Goal: Task Accomplishment & Management: Complete application form

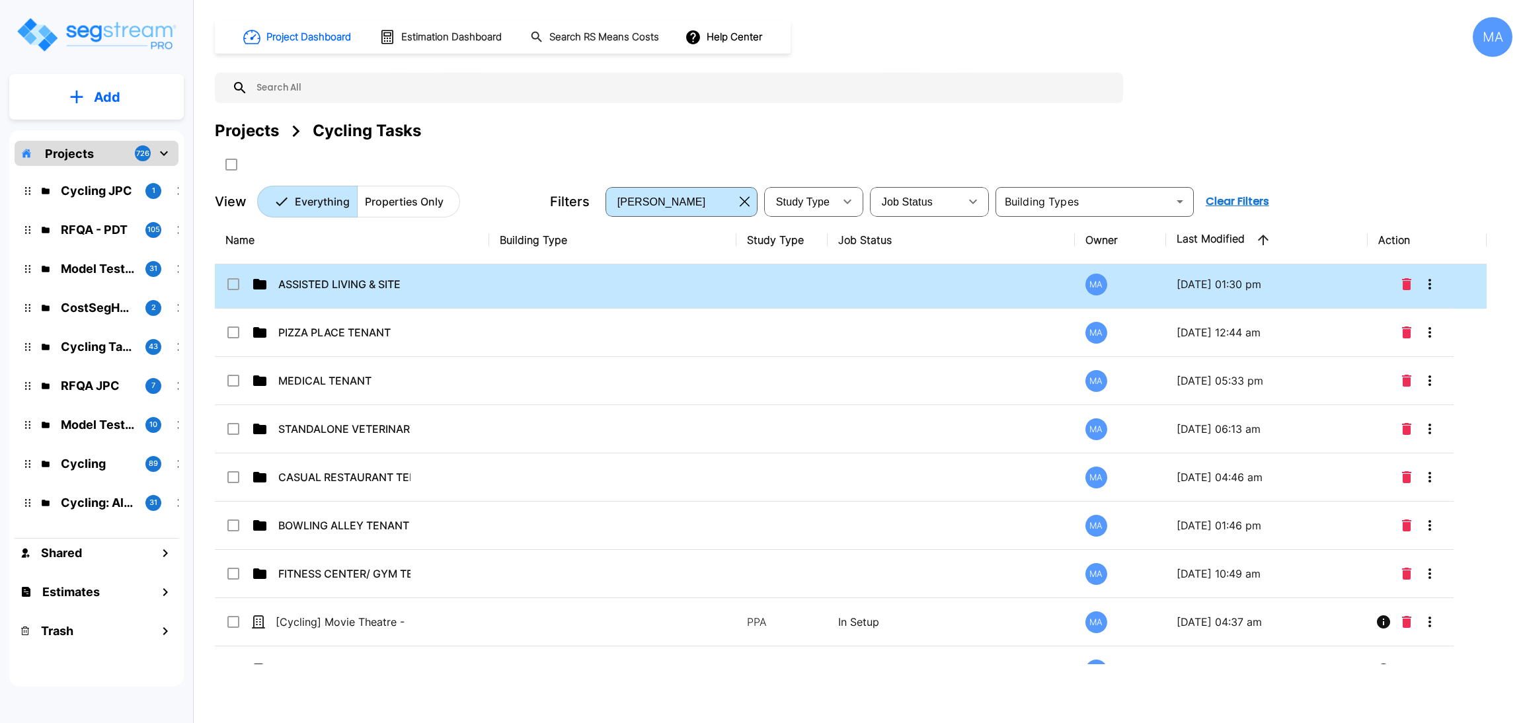
scroll to position [1680, 0]
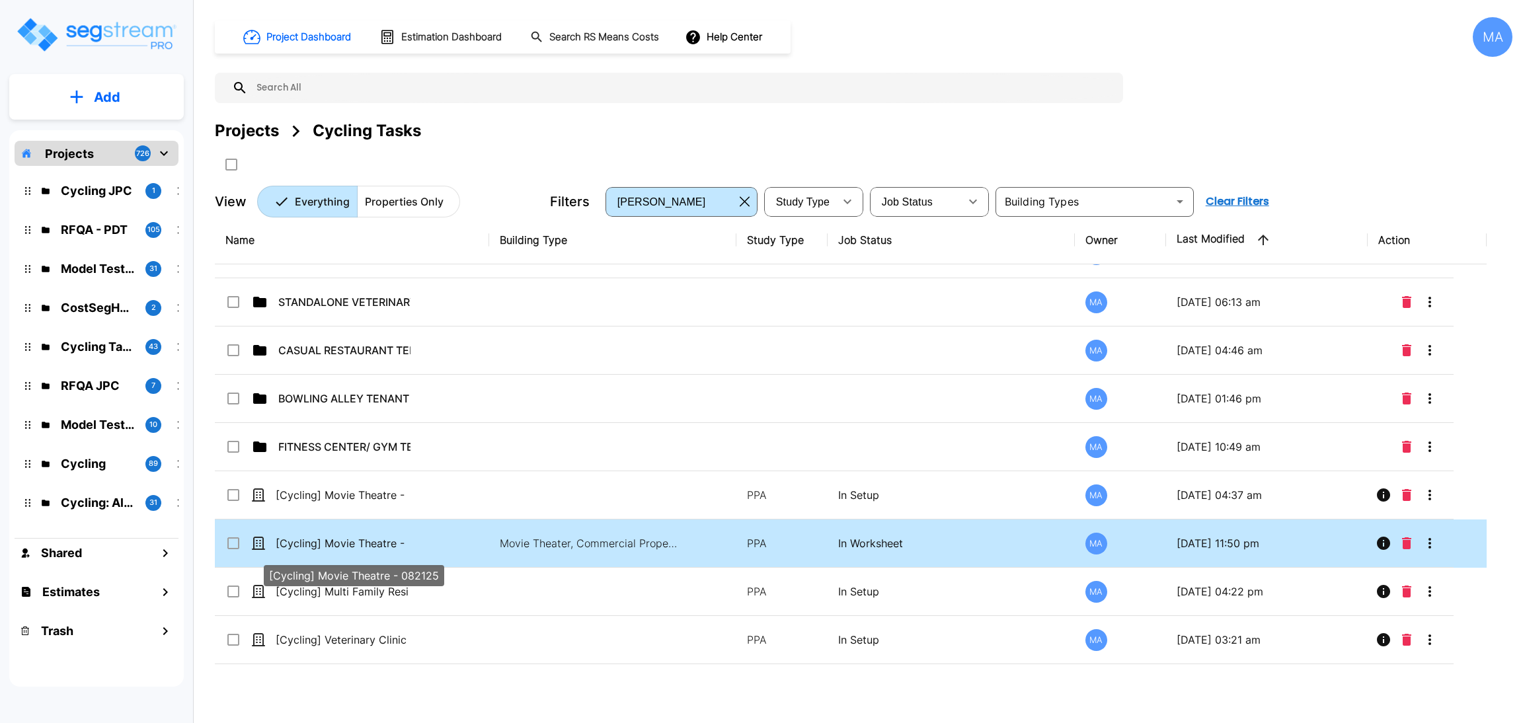
click at [359, 545] on p "[Cycling] Movie Theatre - 082125" at bounding box center [342, 543] width 132 height 16
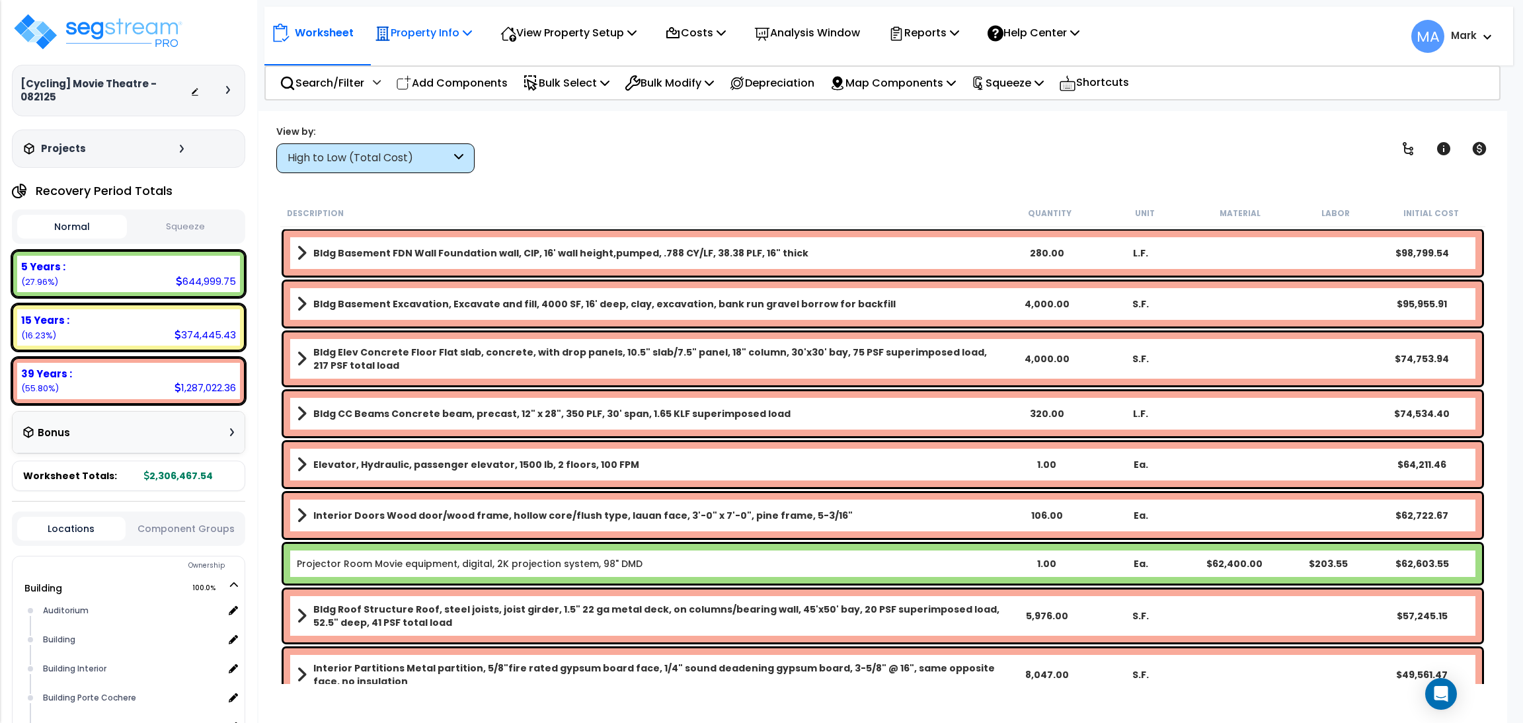
click at [429, 27] on p "Property Info" at bounding box center [423, 33] width 97 height 18
click at [494, 13] on div "Worksheet Property Info Property Setup Add Property Unit Template property Clon…" at bounding box center [888, 30] width 1249 height 46
click at [472, 29] on p "View Property Setup" at bounding box center [423, 33] width 97 height 18
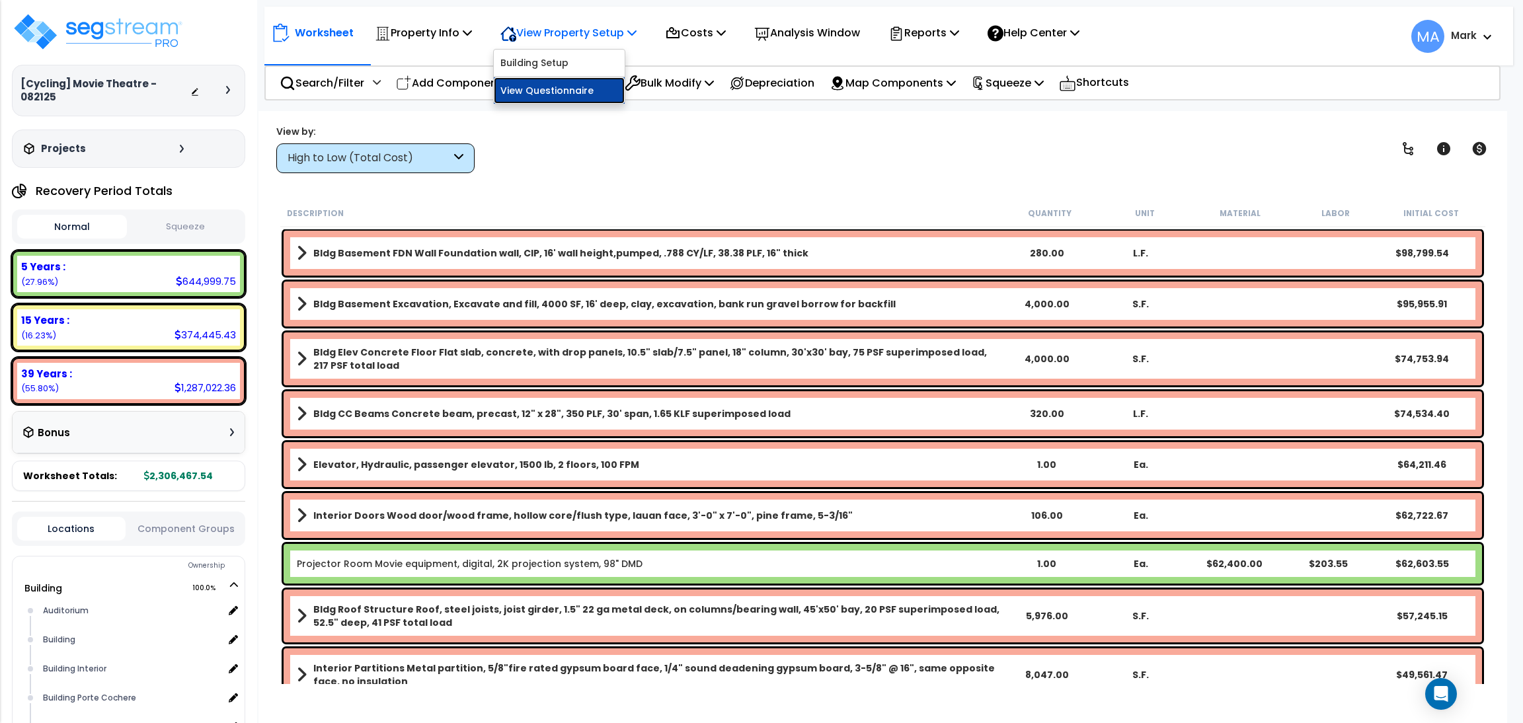
click at [535, 85] on link "View Questionnaire" at bounding box center [559, 90] width 131 height 26
click at [949, 21] on div "Reports" at bounding box center [923, 32] width 71 height 31
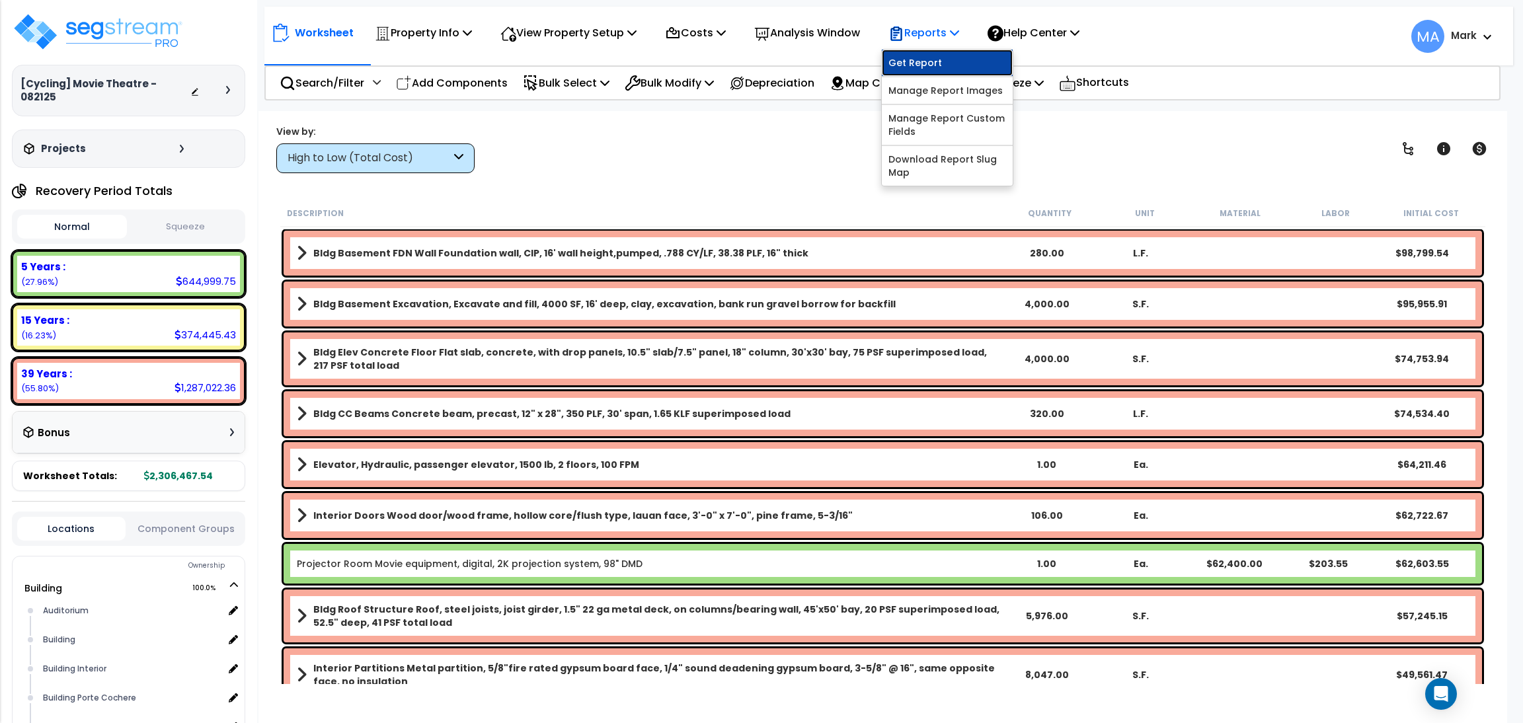
click at [943, 65] on link "Get Report" at bounding box center [947, 63] width 131 height 26
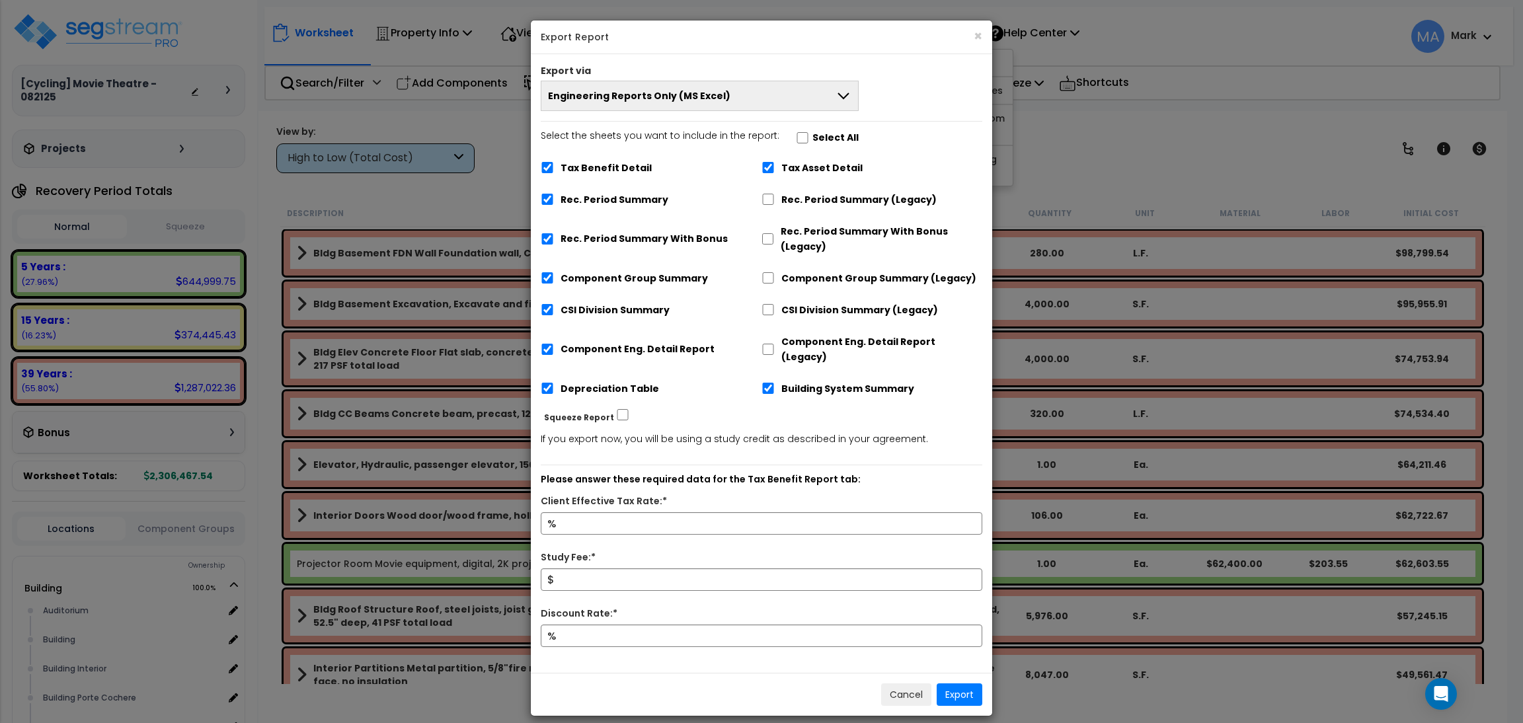
click at [722, 87] on button "Engineering Reports Only (MS Excel)" at bounding box center [700, 96] width 318 height 30
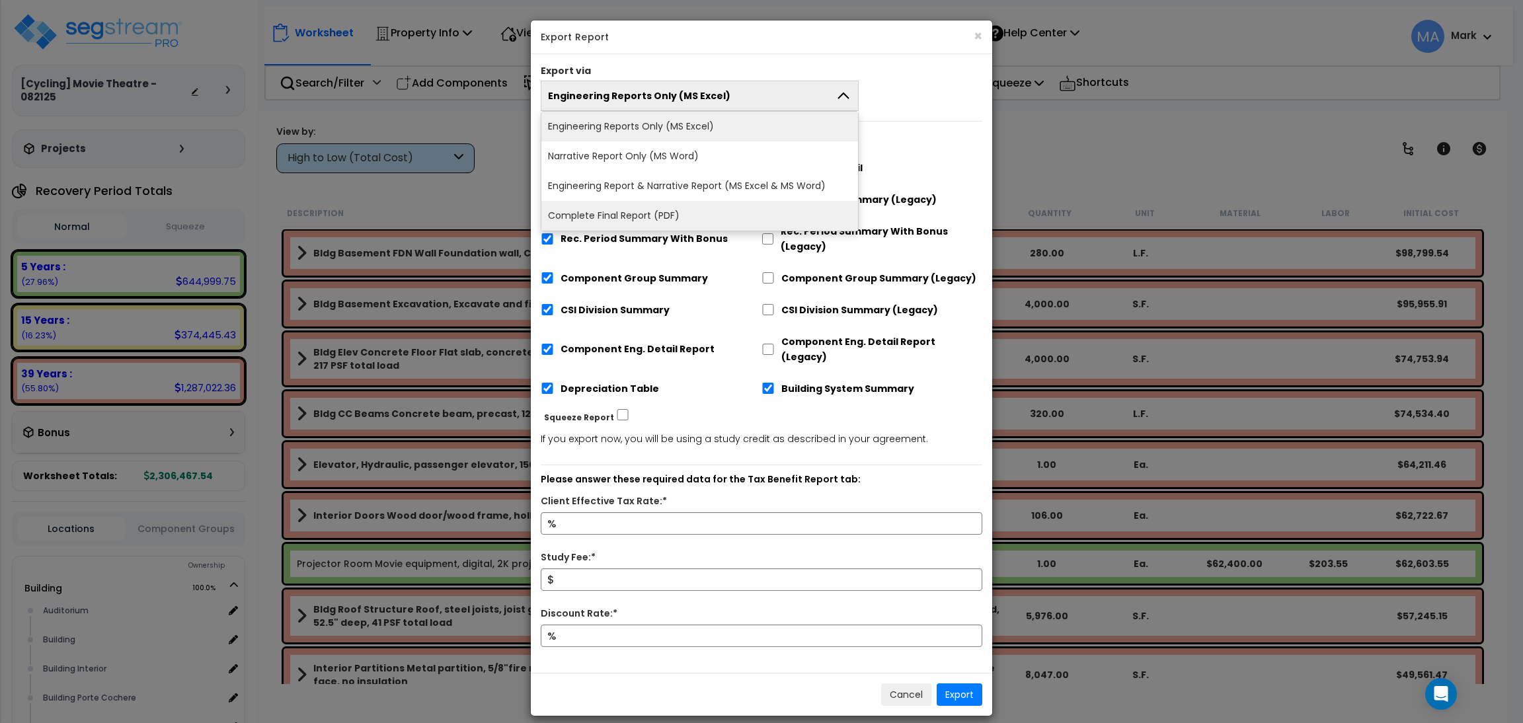
click at [677, 212] on li "Complete Final Report (PDF)" at bounding box center [699, 216] width 317 height 30
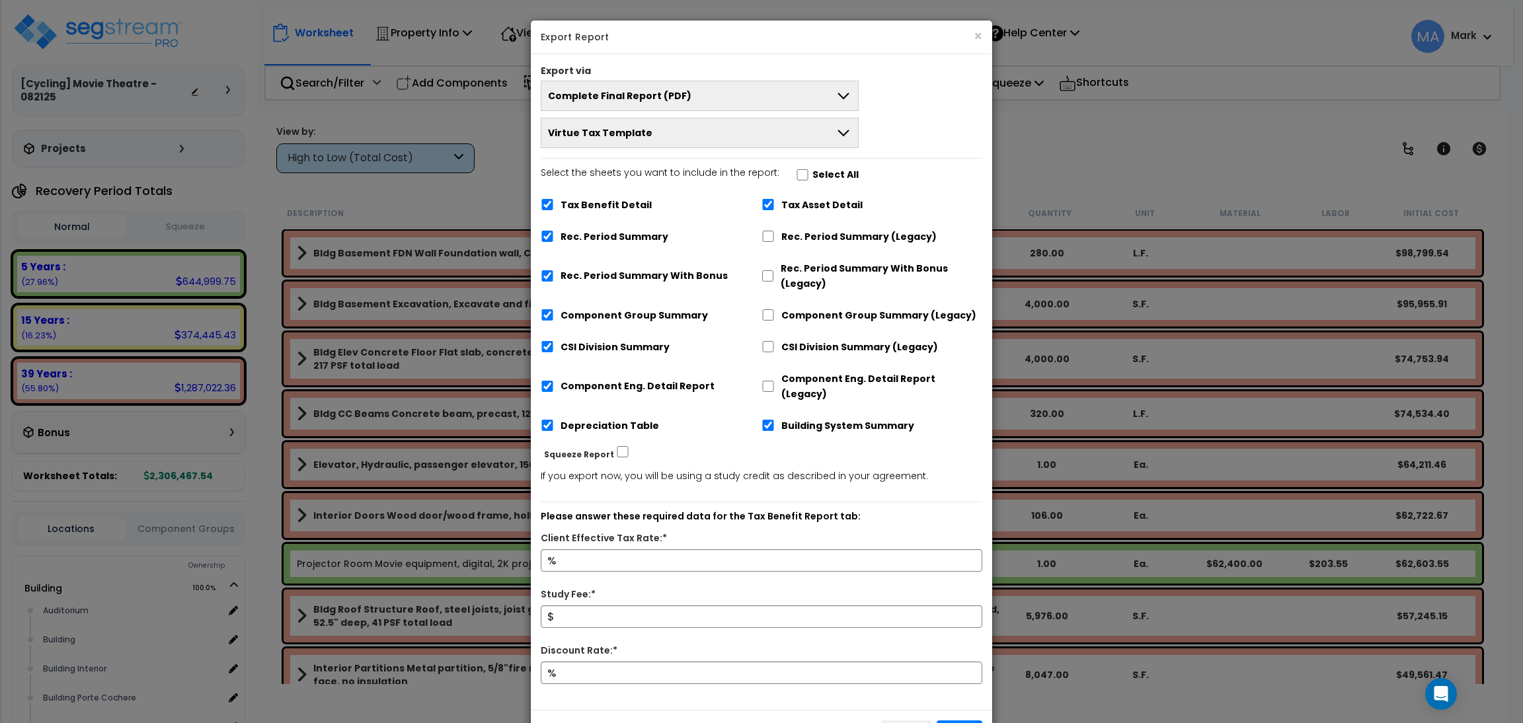
click at [815, 172] on label "Select All" at bounding box center [835, 174] width 46 height 15
click at [809, 172] on input "Select the sheets you want to include in the report: Select All" at bounding box center [802, 174] width 13 height 11
checkbox input "true"
click at [598, 549] on input "Client Effective Tax Rate:*" at bounding box center [762, 560] width 442 height 22
click at [979, 38] on button "×" at bounding box center [978, 36] width 9 height 14
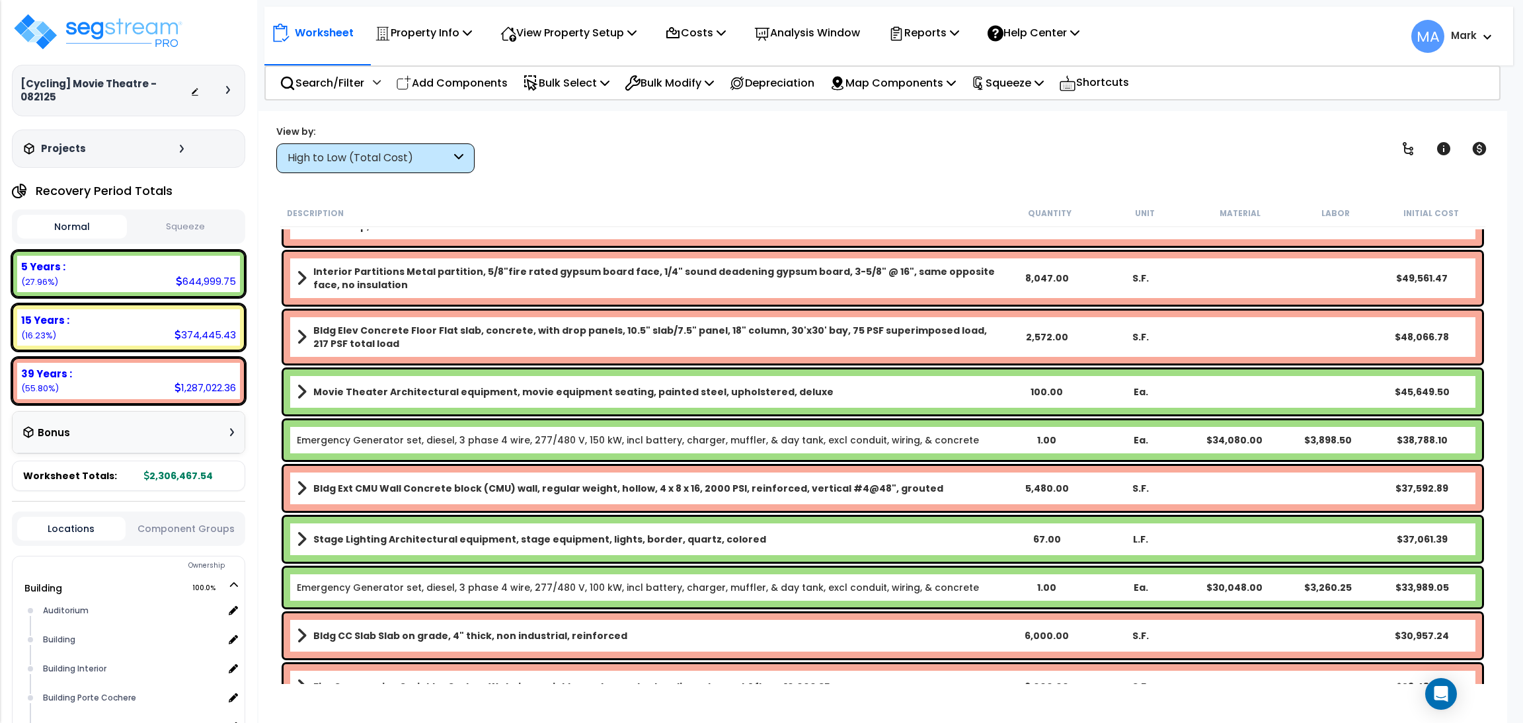
scroll to position [694, 0]
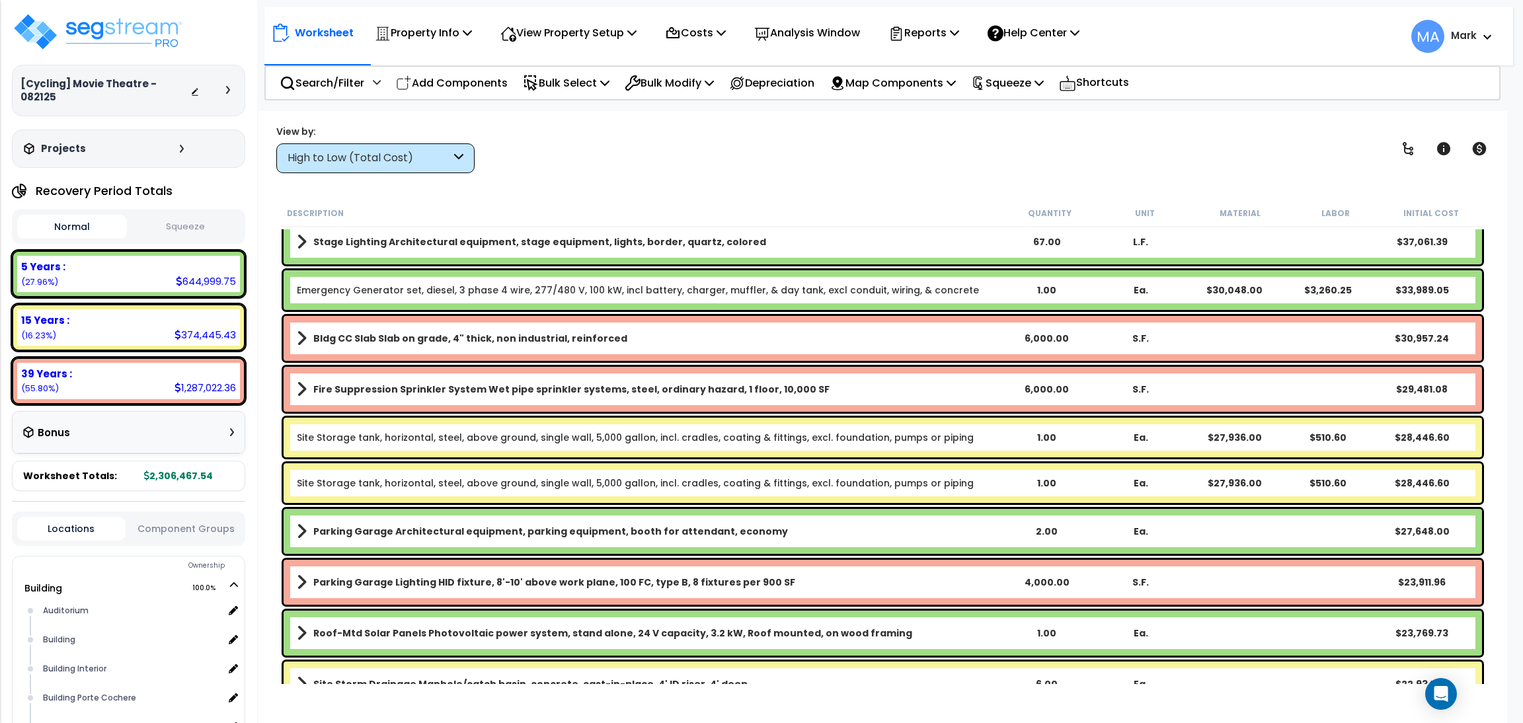
click at [627, 160] on div "View by: High to Low (Total Cost) High to Low (Total Cost)" at bounding box center [883, 148] width 1222 height 49
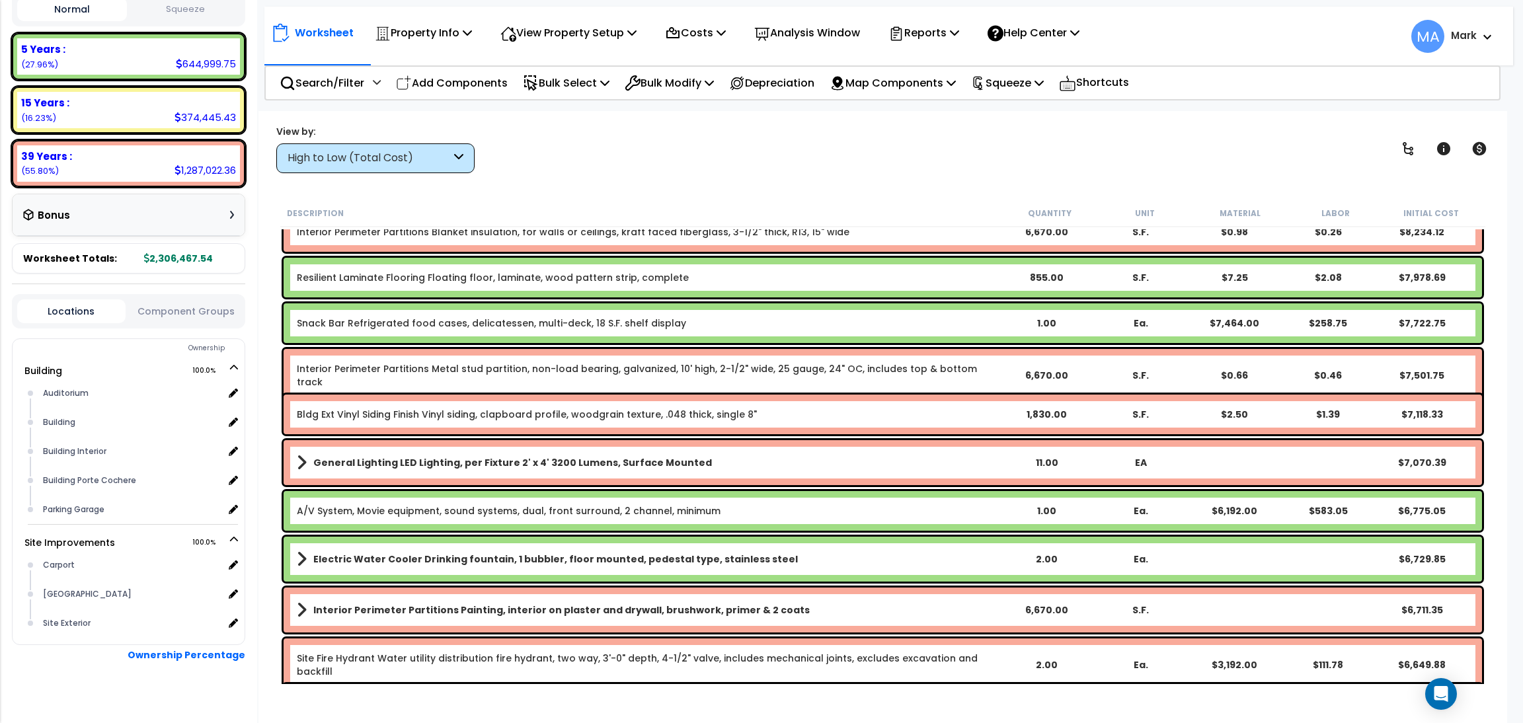
scroll to position [3569, 0]
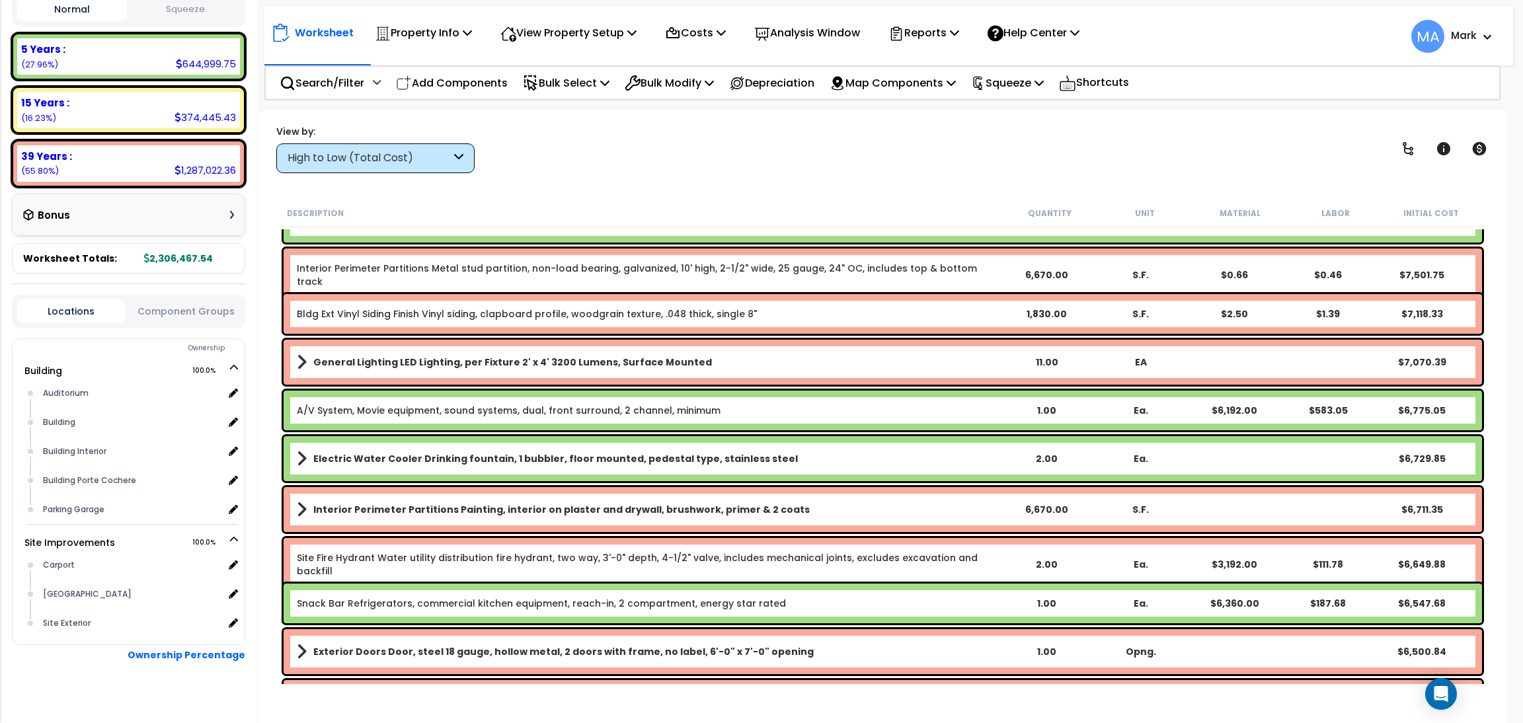
click at [1303, 69] on div "Search/Filter Additional Search / Filter Add Components Bulk Select Select By..…" at bounding box center [882, 82] width 1236 height 35
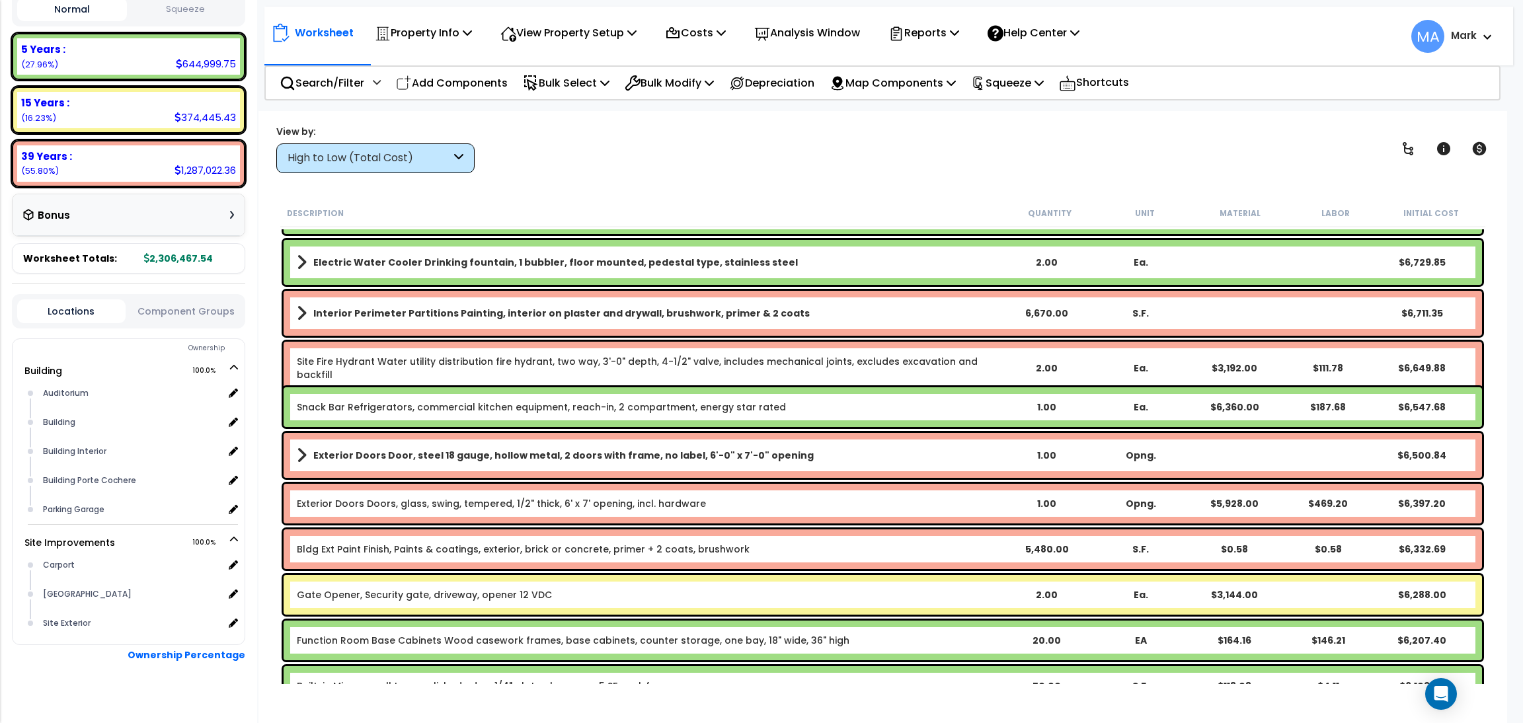
scroll to position [3767, 0]
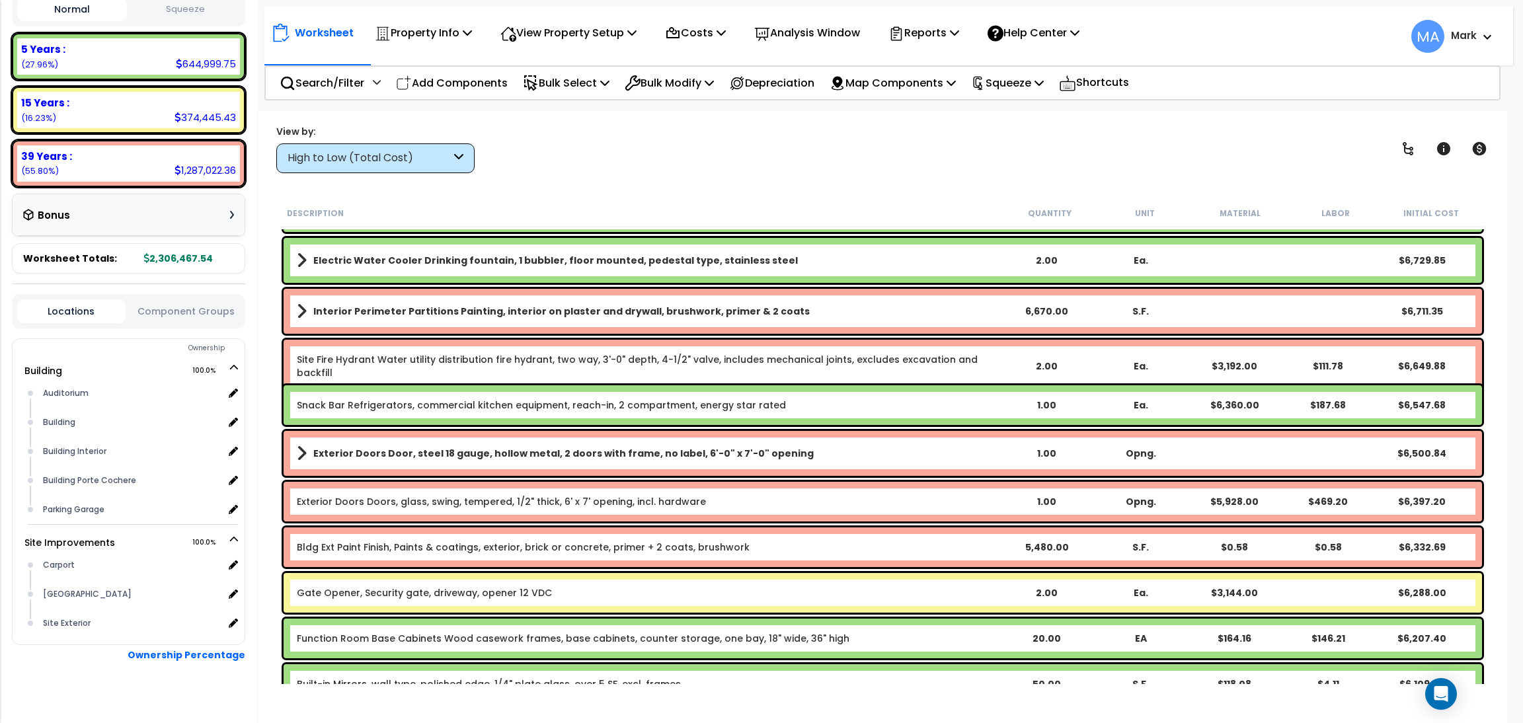
click at [665, 166] on div "View by: High to Low (Total Cost) High to Low (Total Cost)" at bounding box center [883, 148] width 1222 height 49
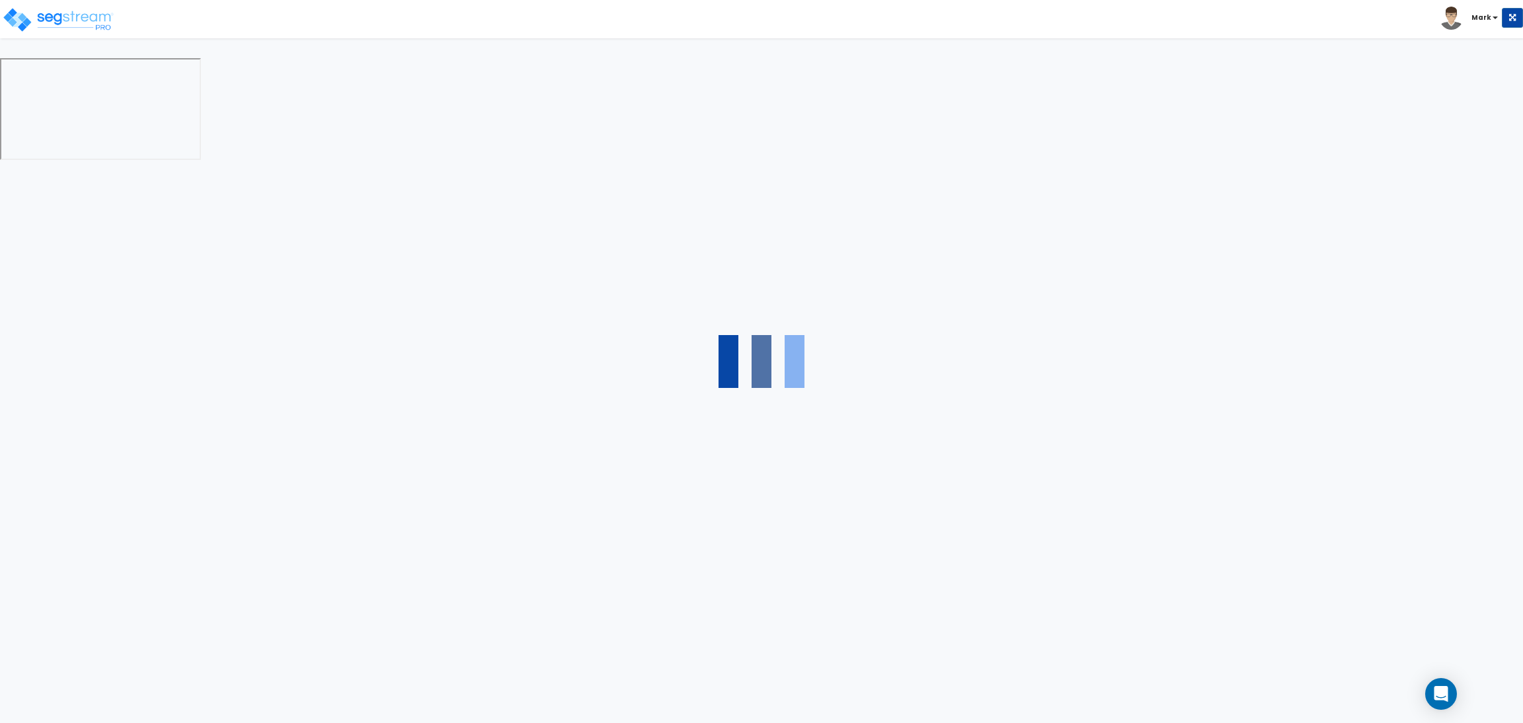
select select "2"
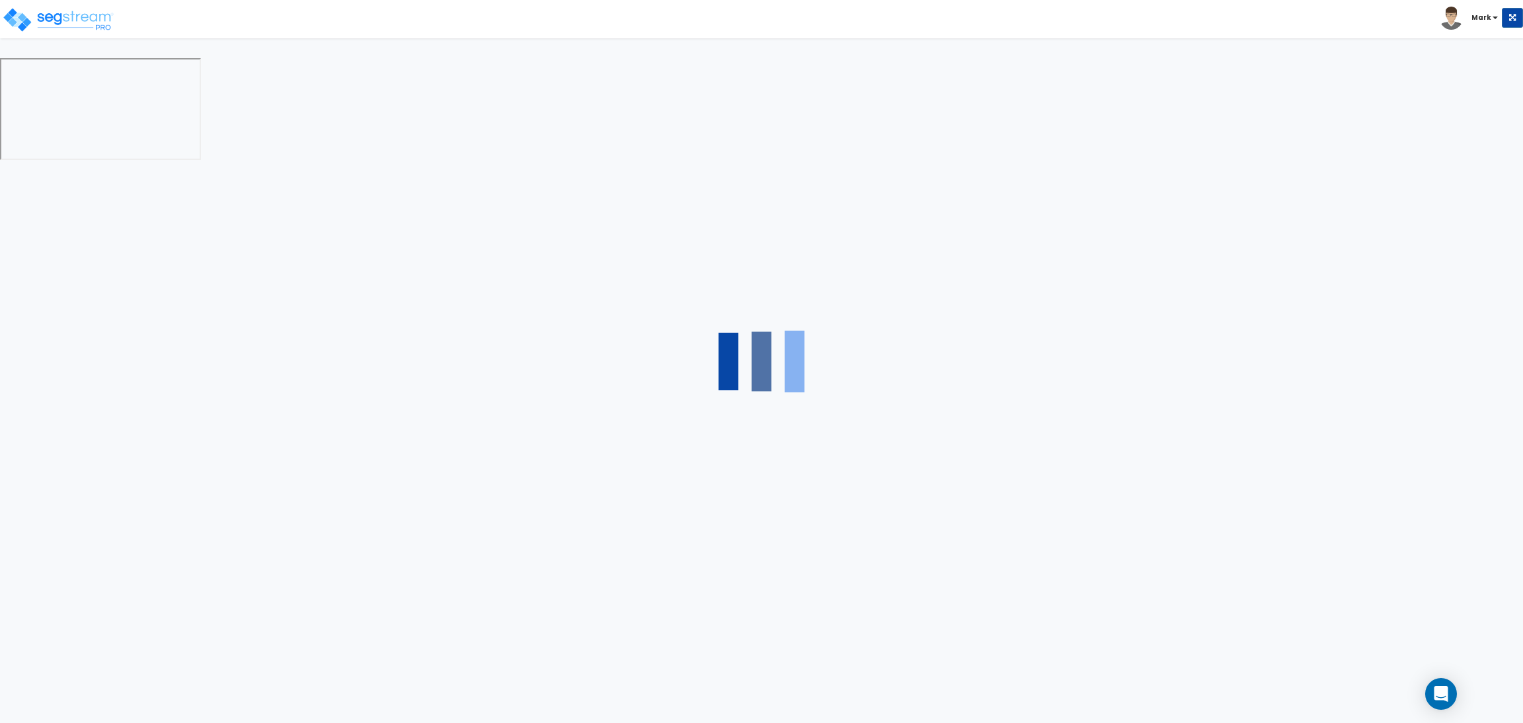
select select "2"
select select "1"
select select "2"
select select "1"
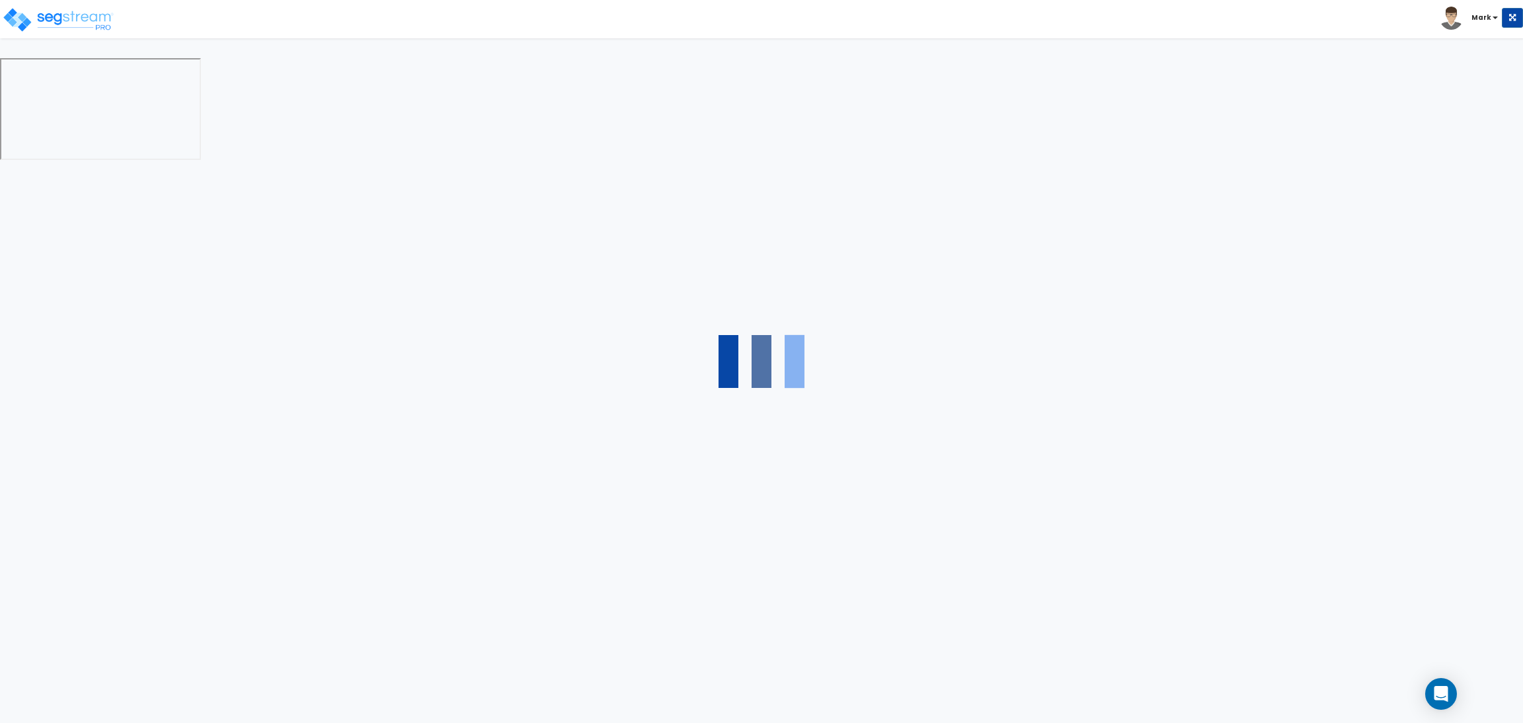
select select "1"
select select "2"
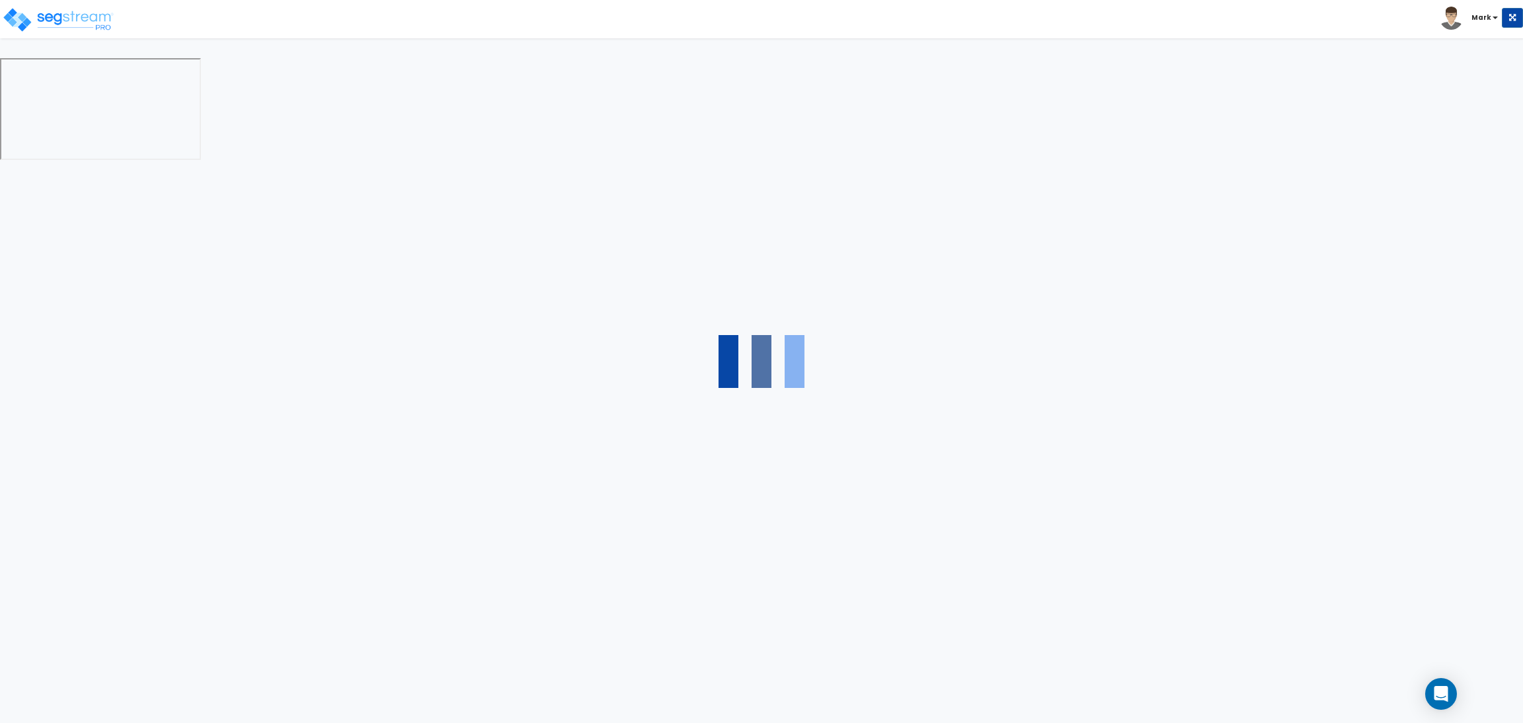
select select "2"
select select "1"
select select "10"
select select "1"
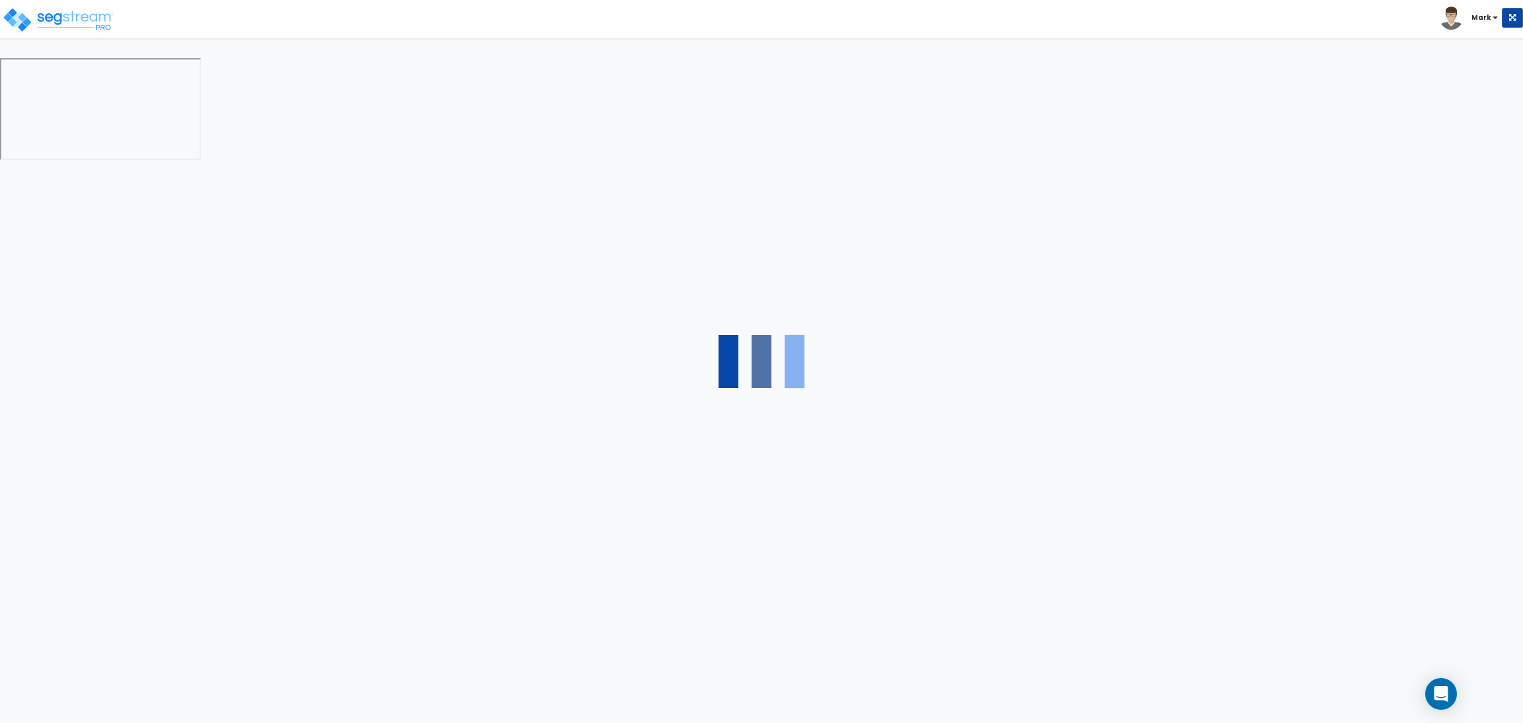
select select "1"
select select "3"
select select "2"
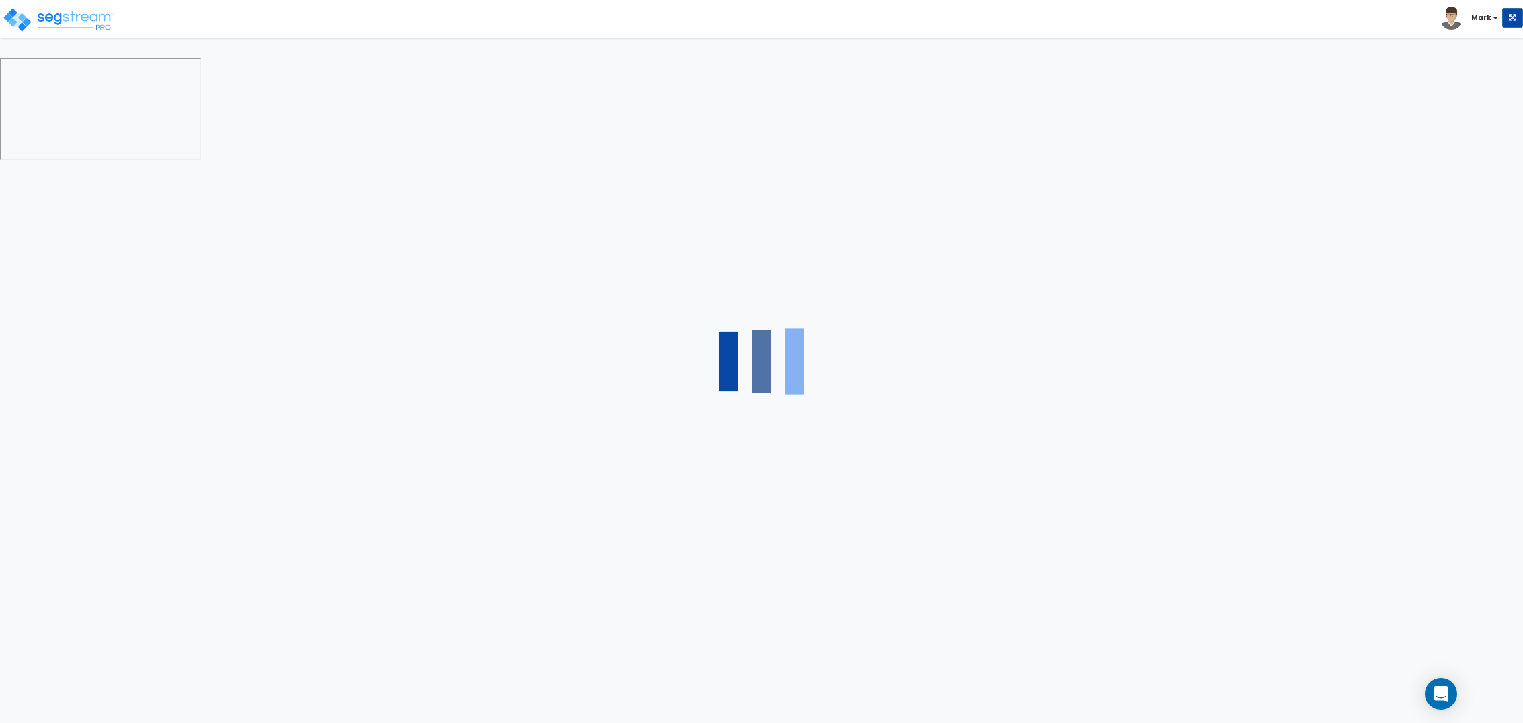
select select "4"
select select "1"
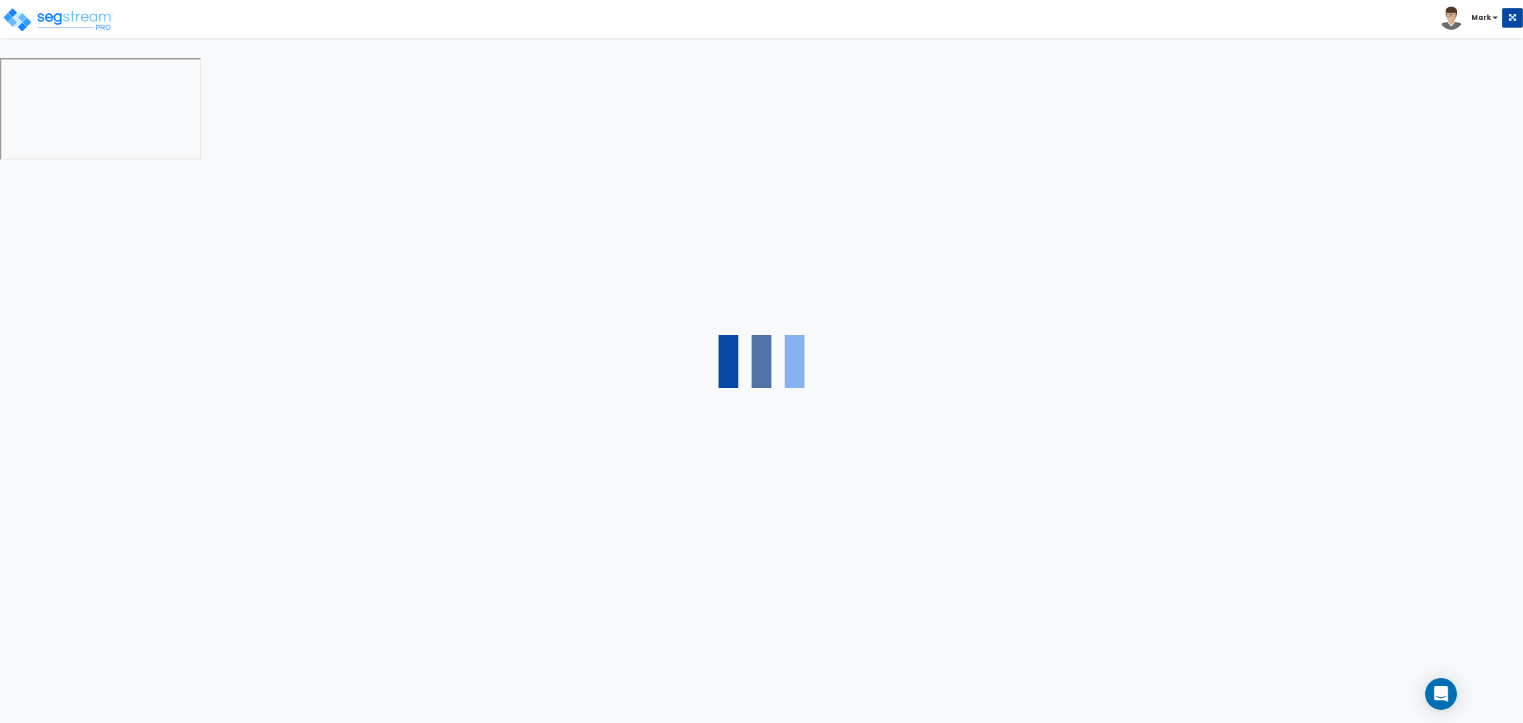
select select "6"
select select "2"
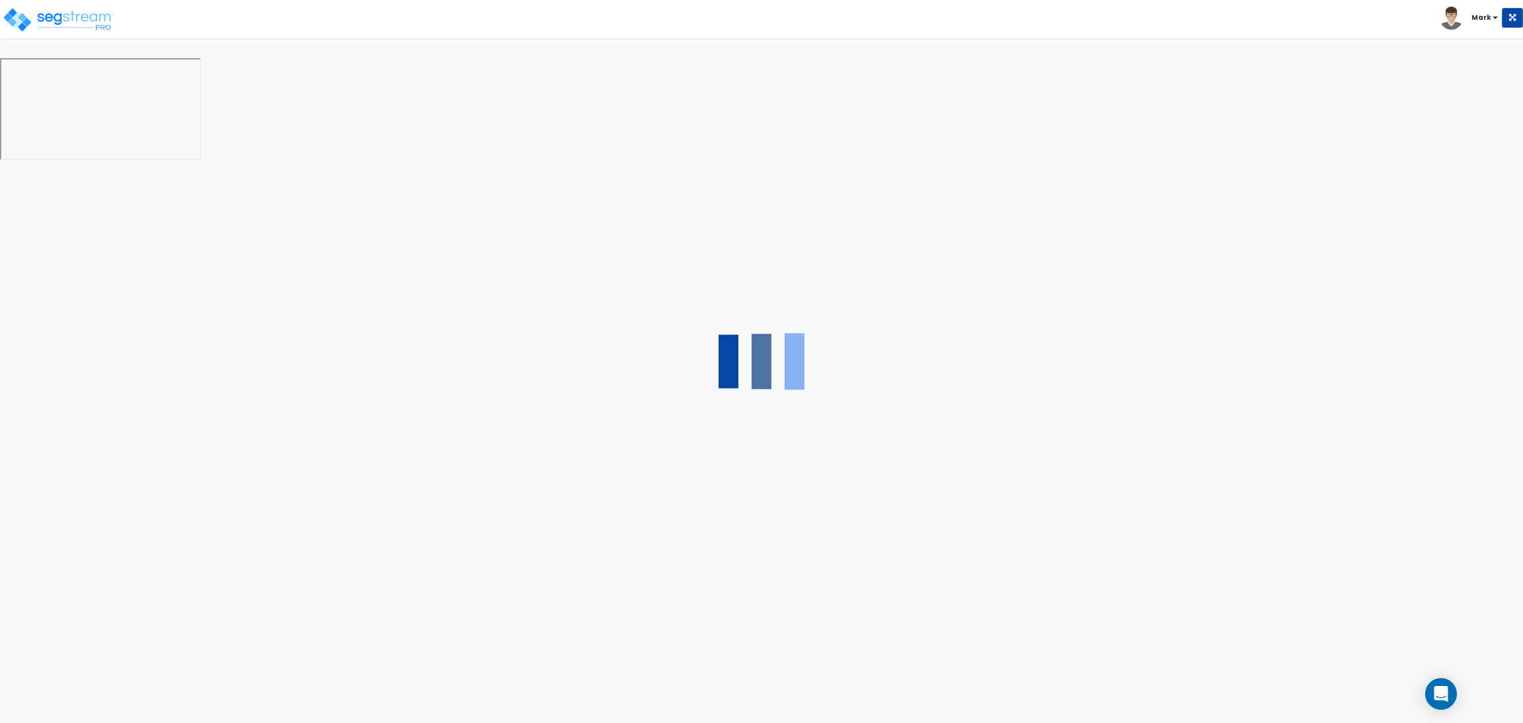
select select "2"
select select "1"
select select "2"
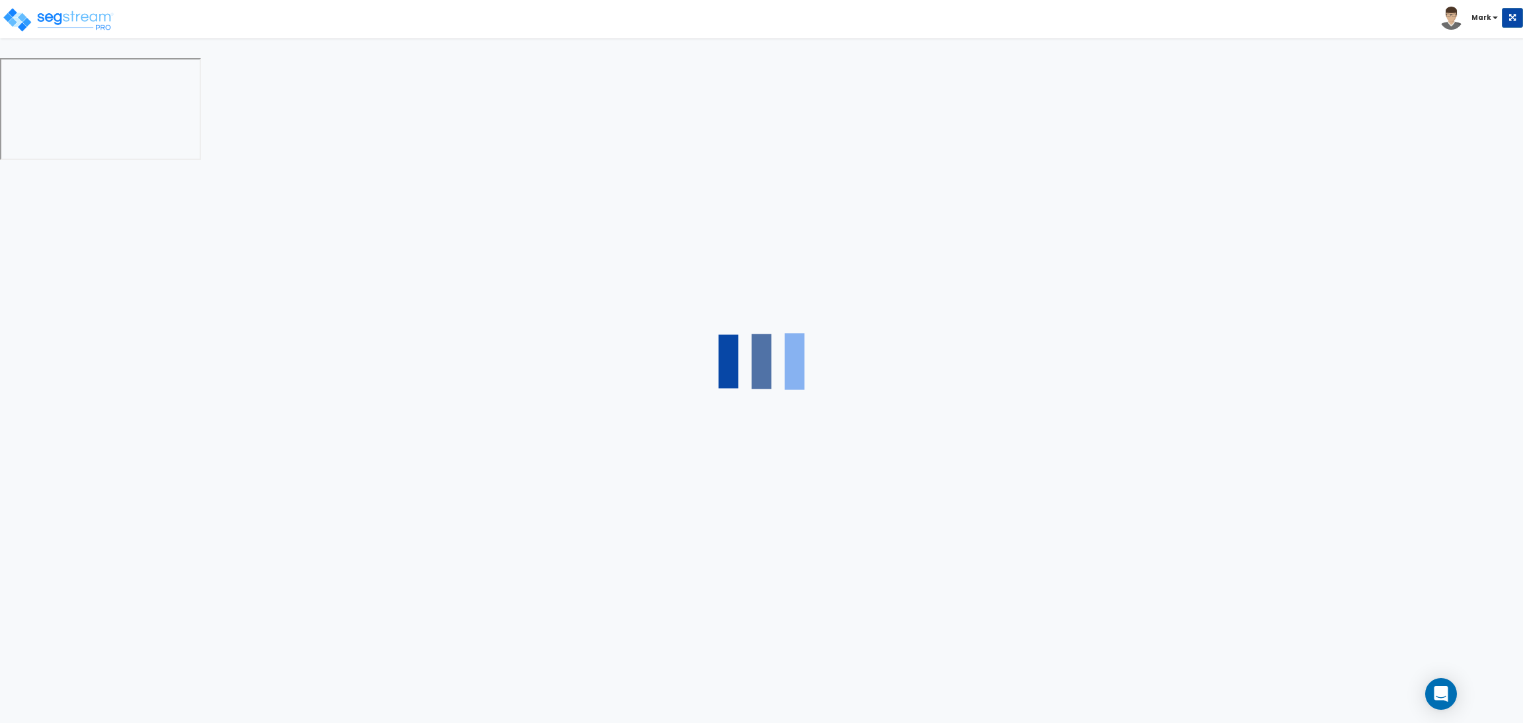
select select "1"
select select "8"
select select "2"
select select "4"
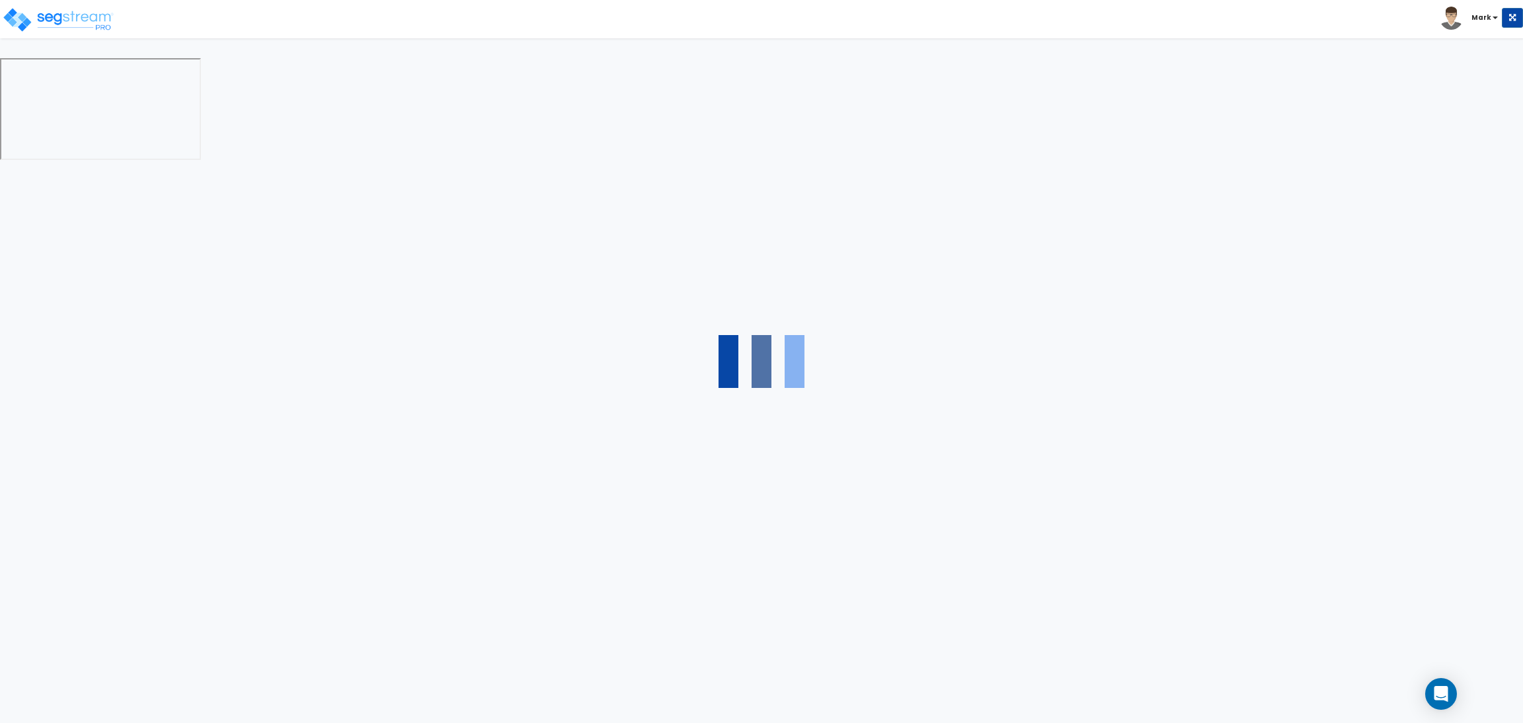
select select "1"
select select "20"
select select "2"
select select "5"
select select "3"
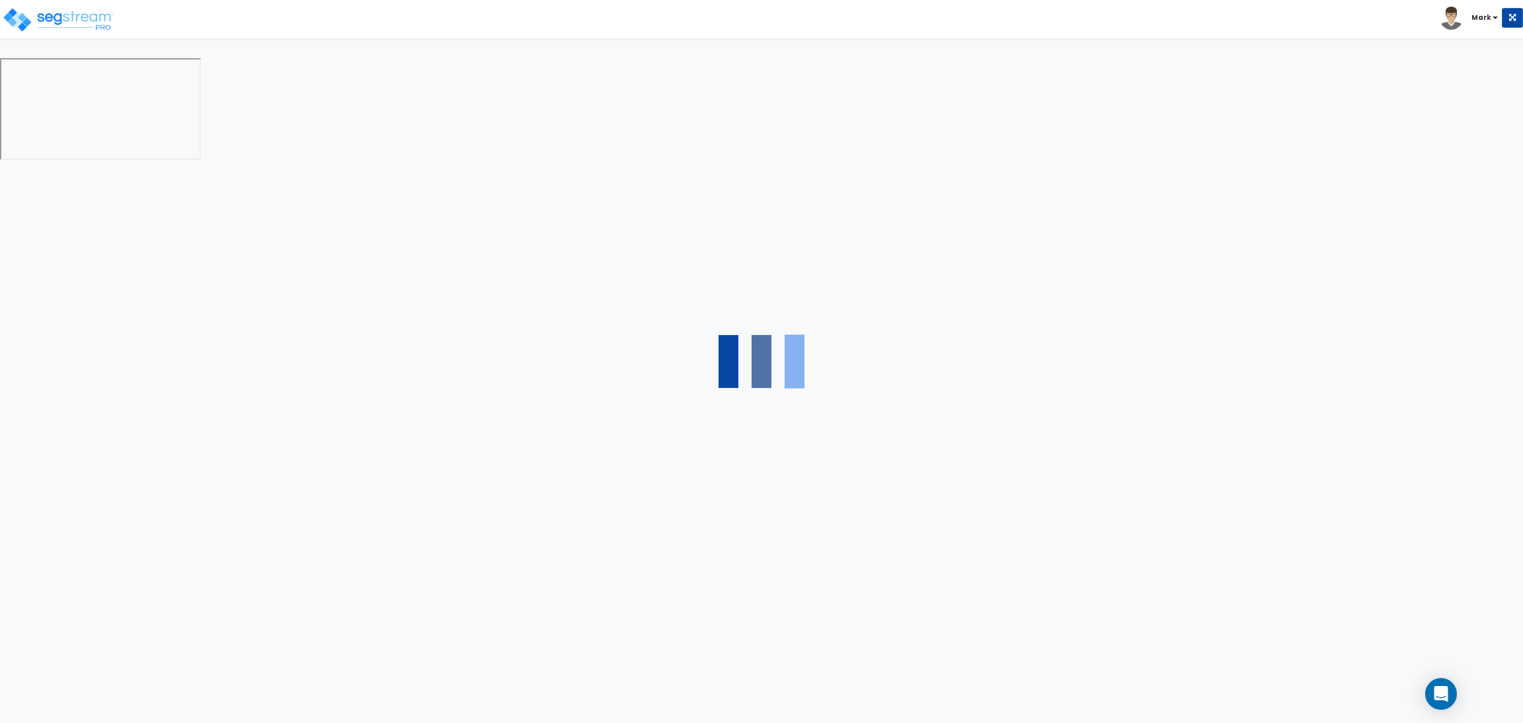
select select "1"
select select "2"
select select "1"
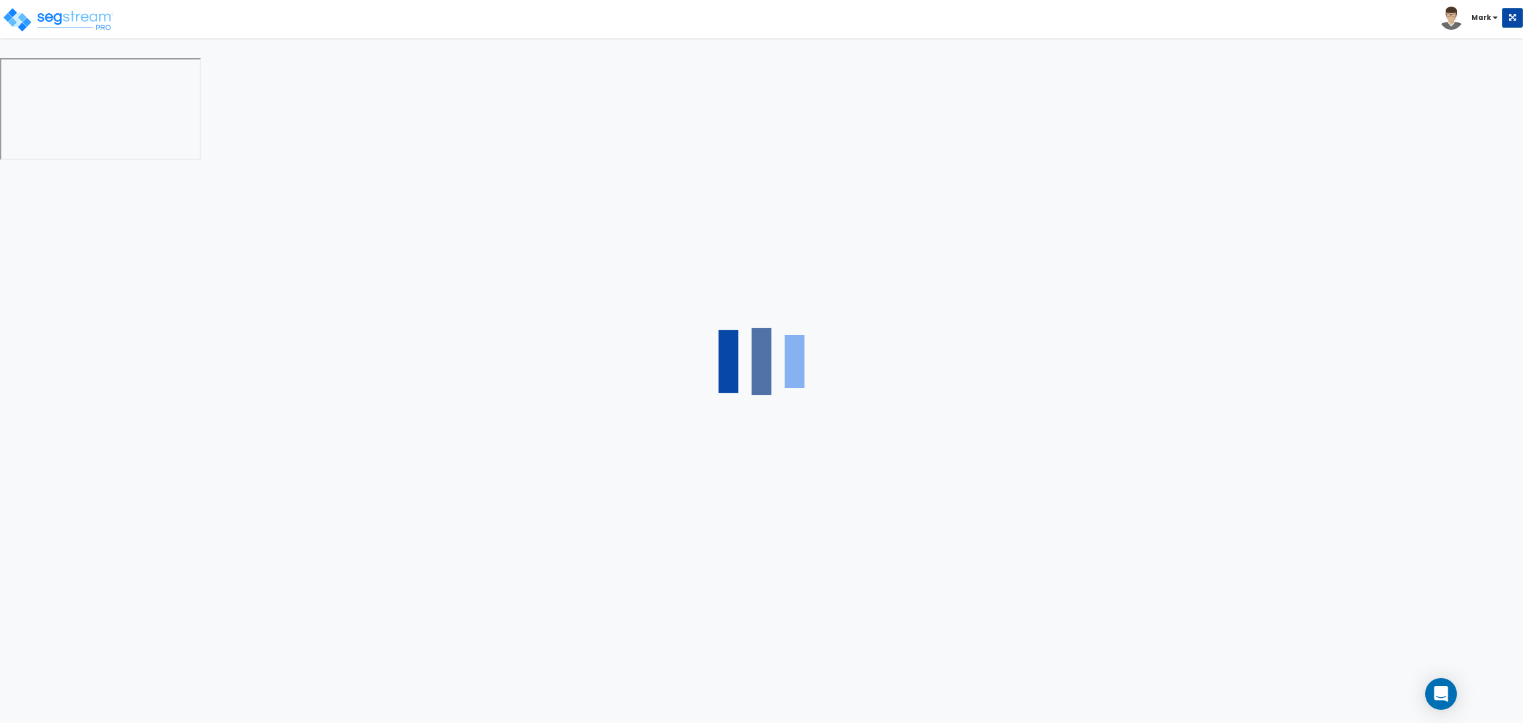
select select "4"
select select "2"
select select "1"
select select "2"
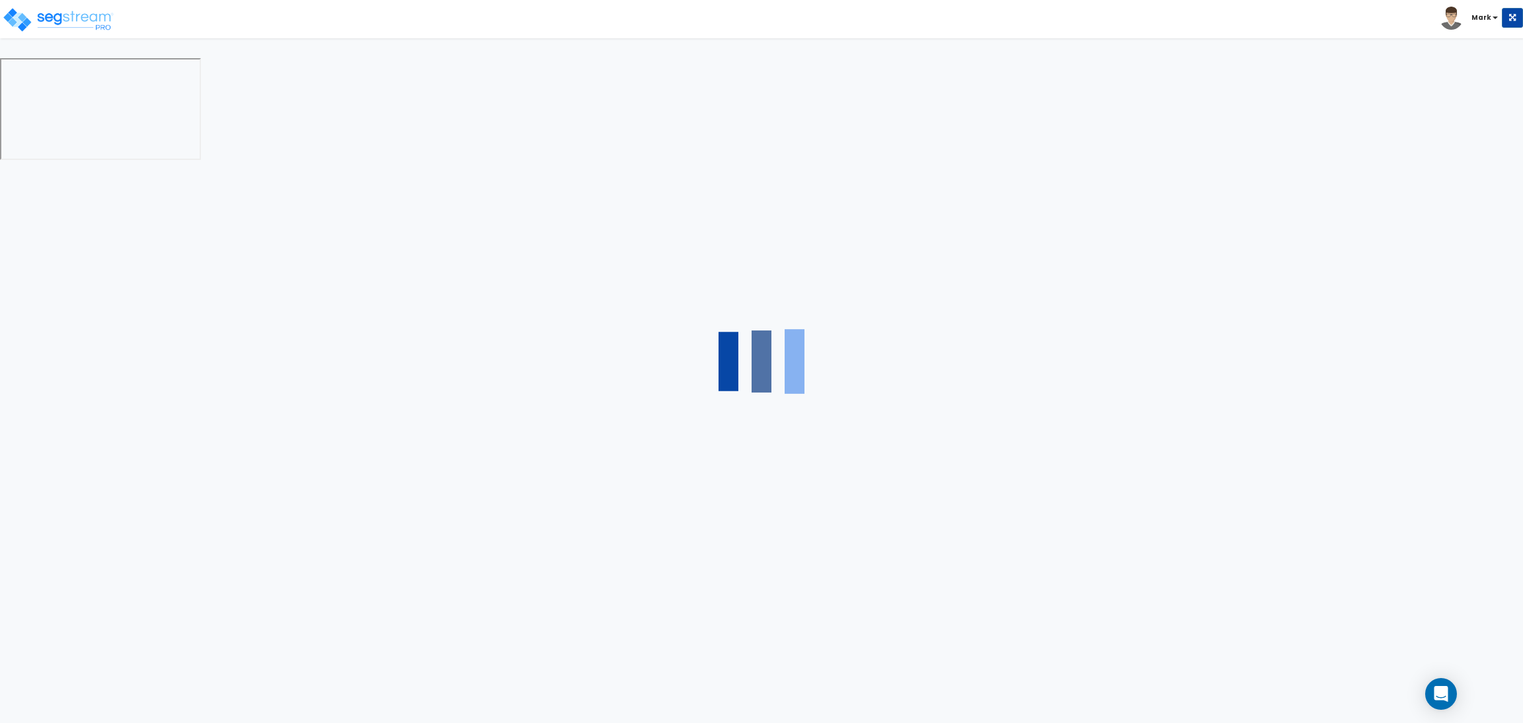
select select "1"
select select "2"
select select "6"
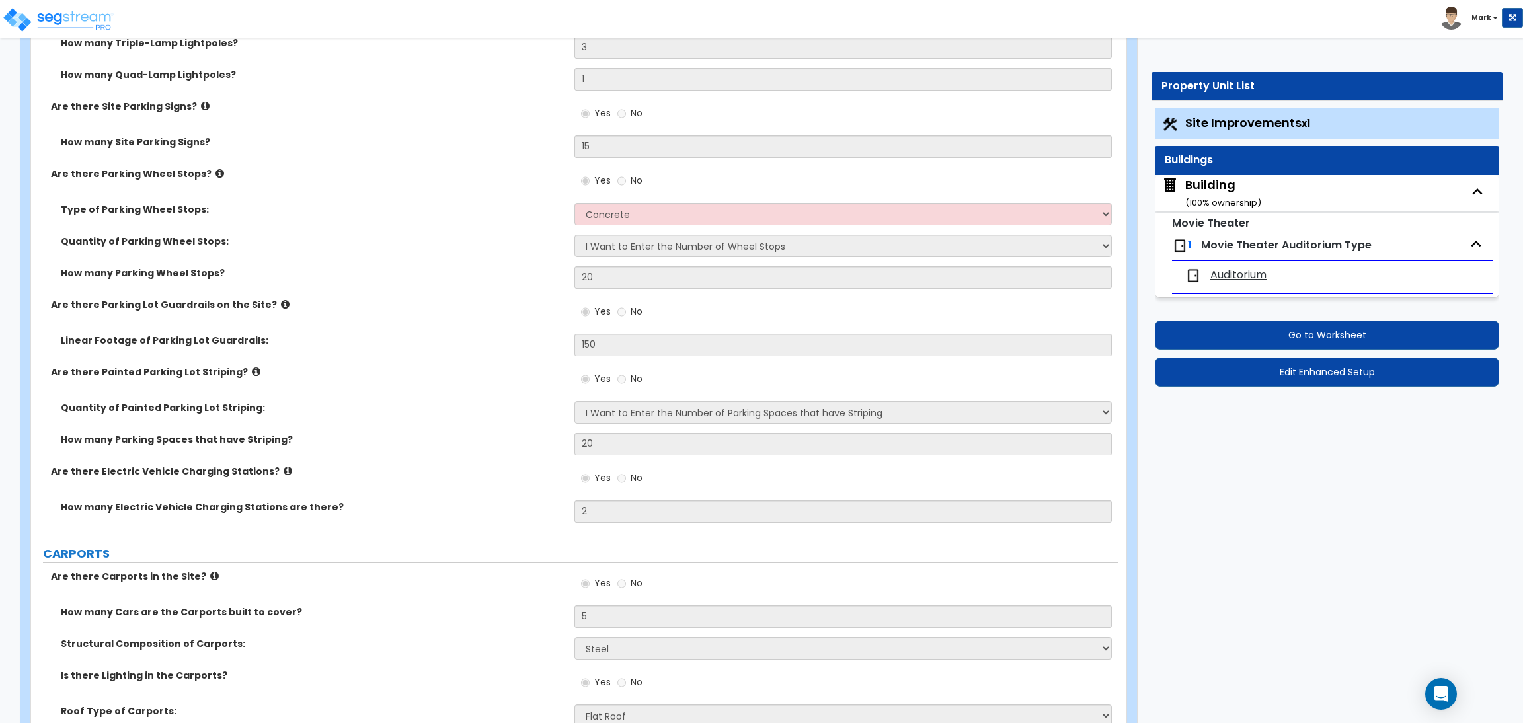
scroll to position [1288, 0]
